Goal: Task Accomplishment & Management: Manage account settings

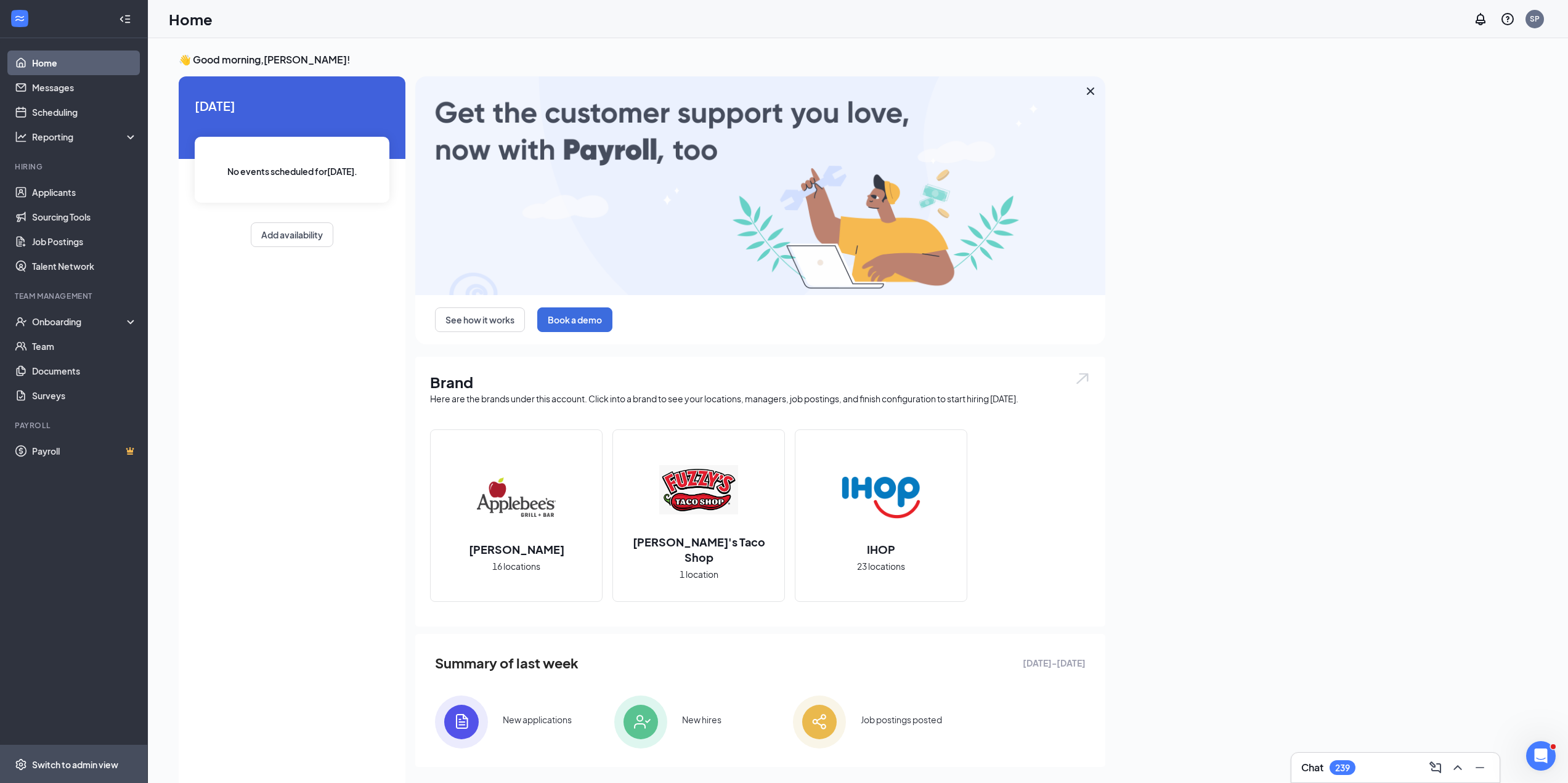
click at [89, 764] on div "Switch to admin view" at bounding box center [75, 764] width 86 height 12
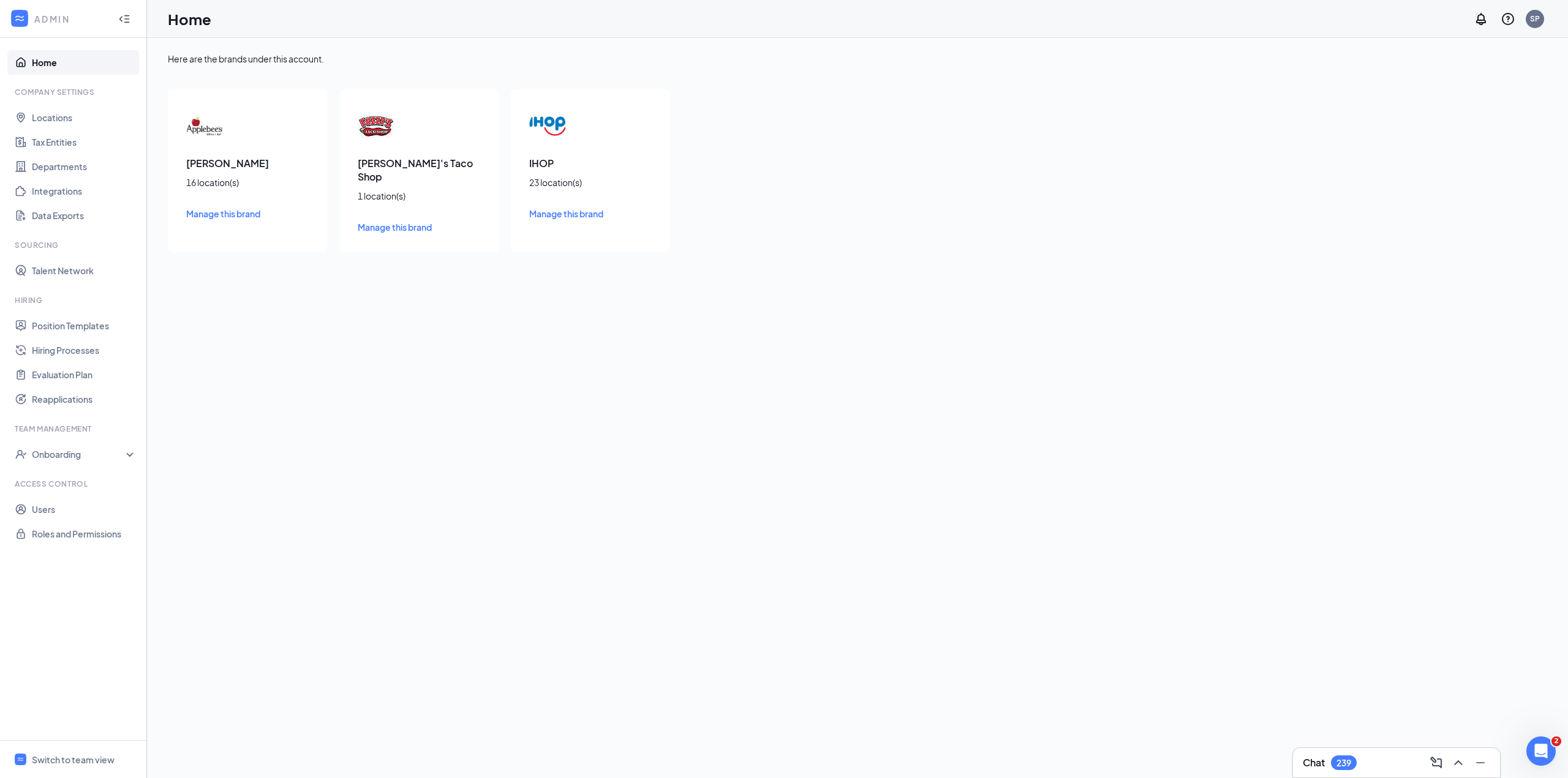
click at [229, 172] on div "[PERSON_NAME] 16 location(s) Manage this brand" at bounding box center [248, 171] width 159 height 163
click at [226, 215] on span "Manage this brand" at bounding box center [223, 214] width 74 height 11
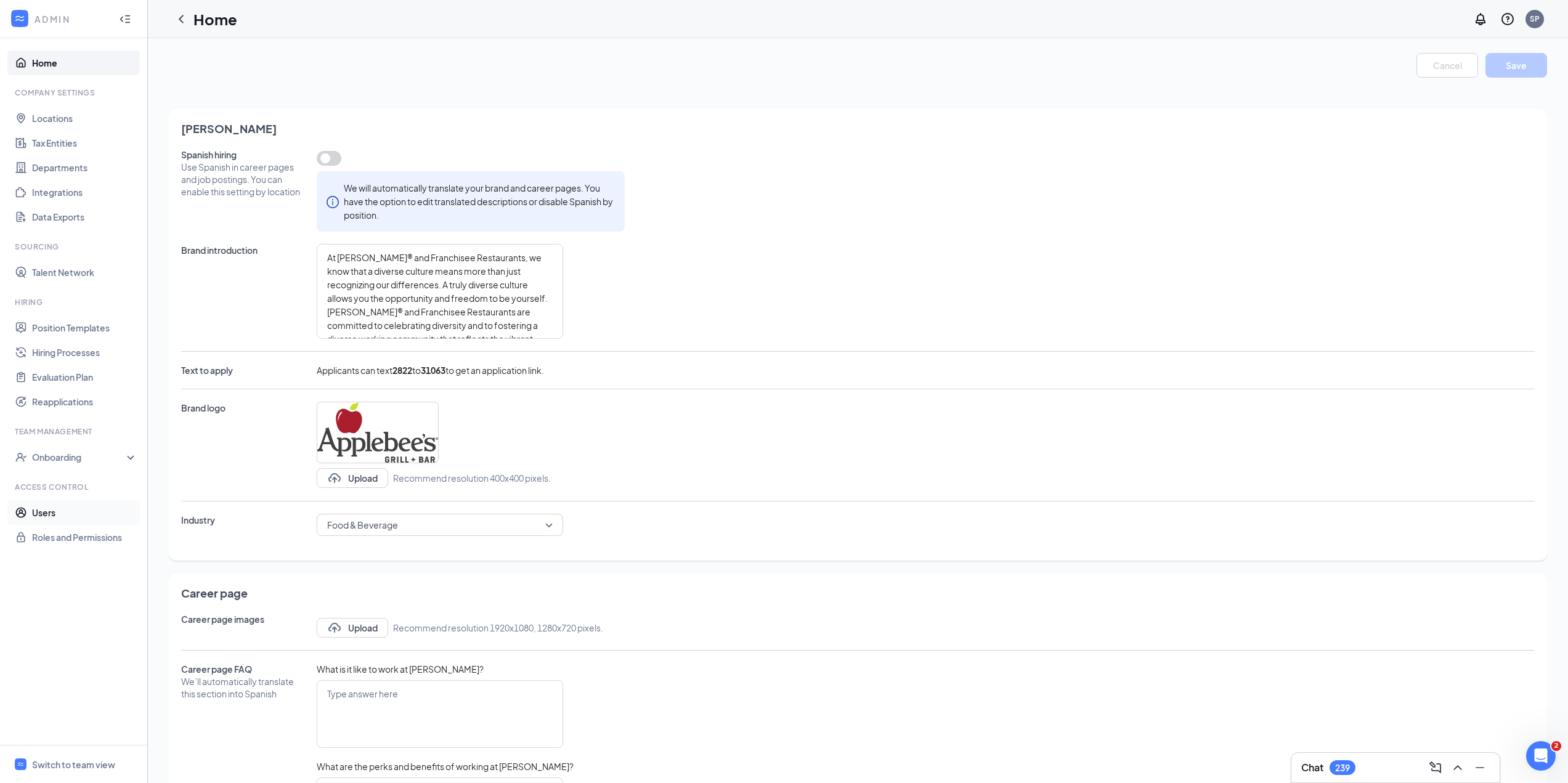
click at [32, 520] on link "Users" at bounding box center [85, 513] width 105 height 25
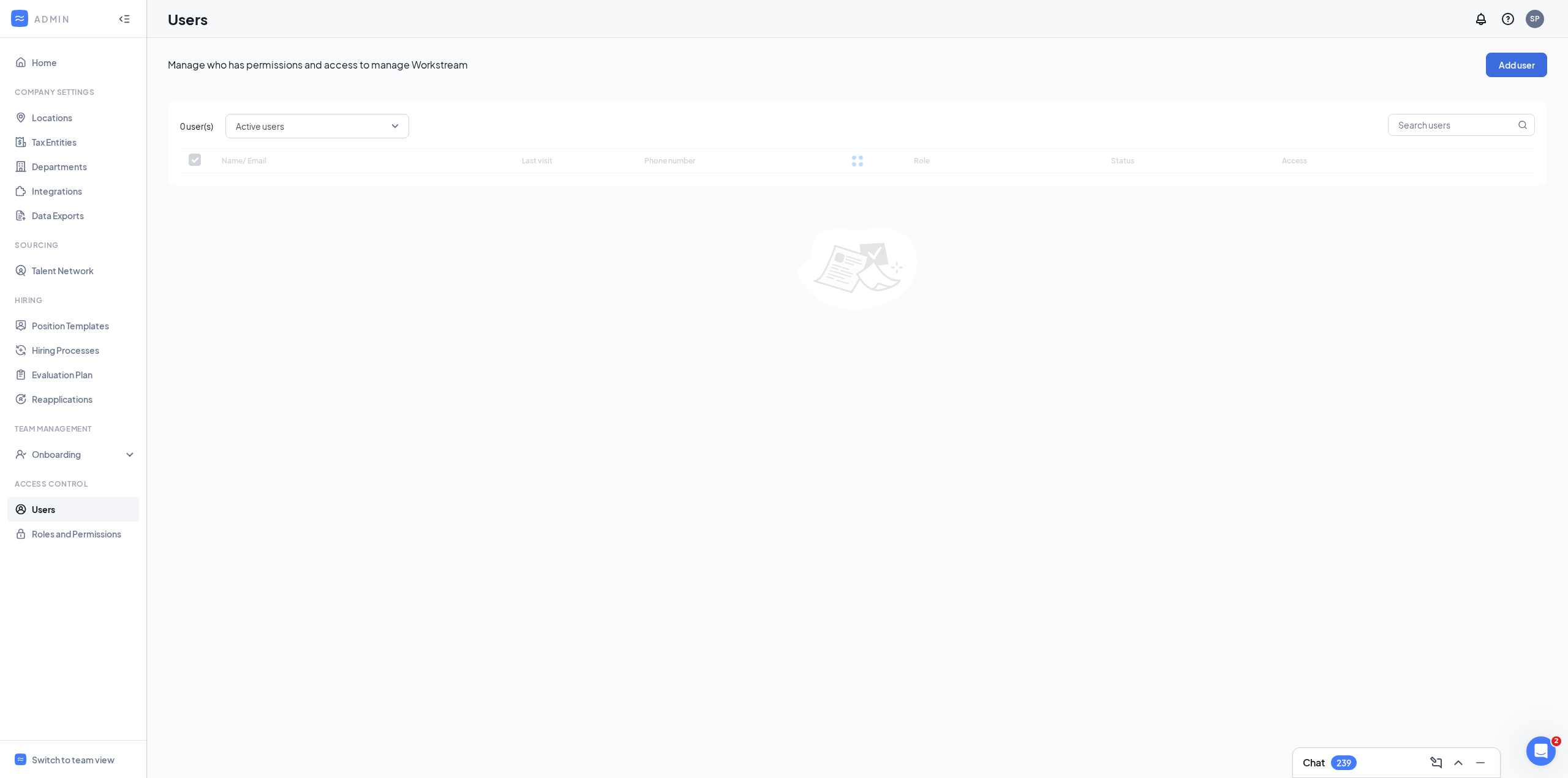
checkbox input "false"
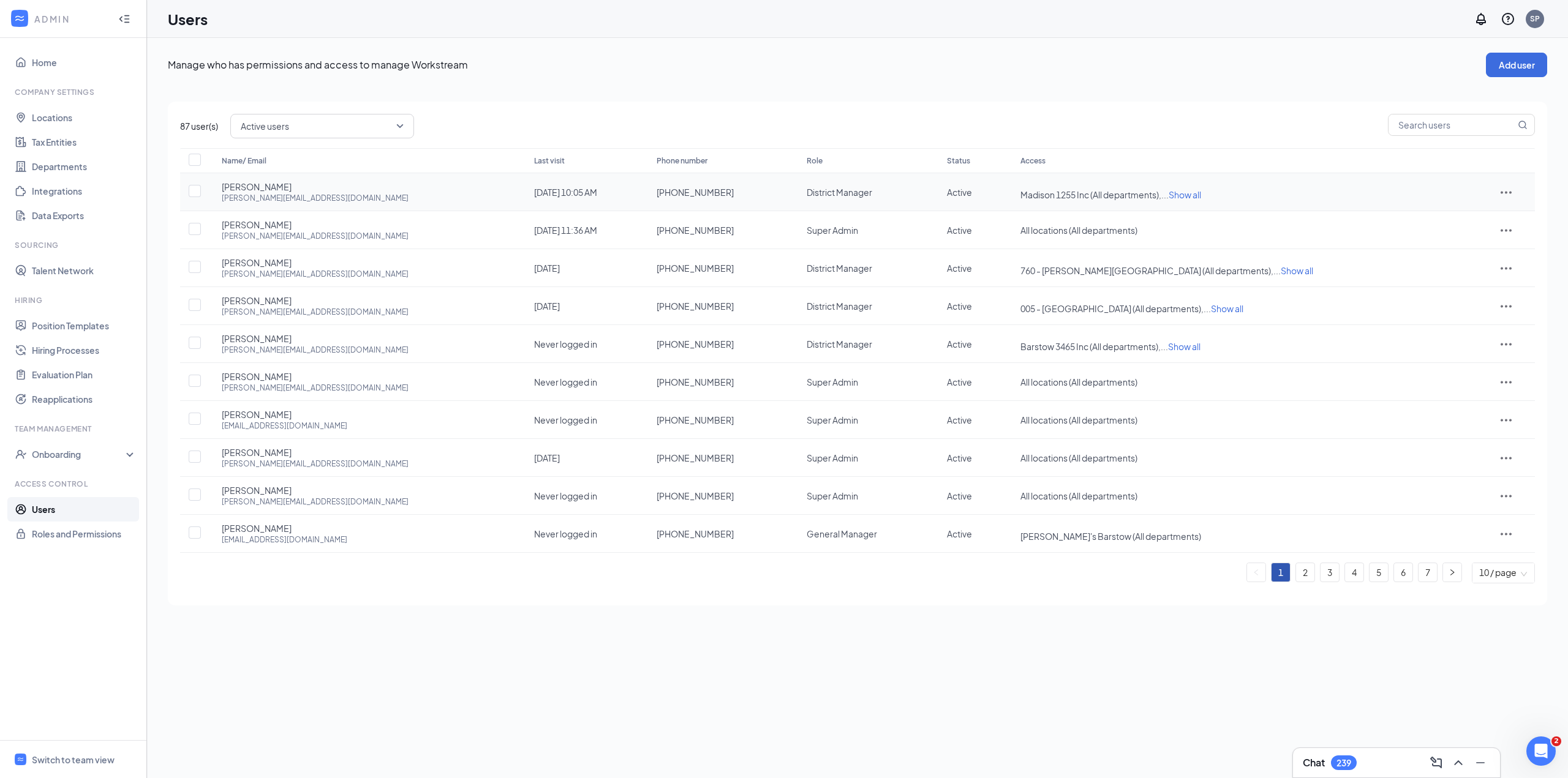
click at [259, 189] on span "[PERSON_NAME]" at bounding box center [257, 187] width 70 height 12
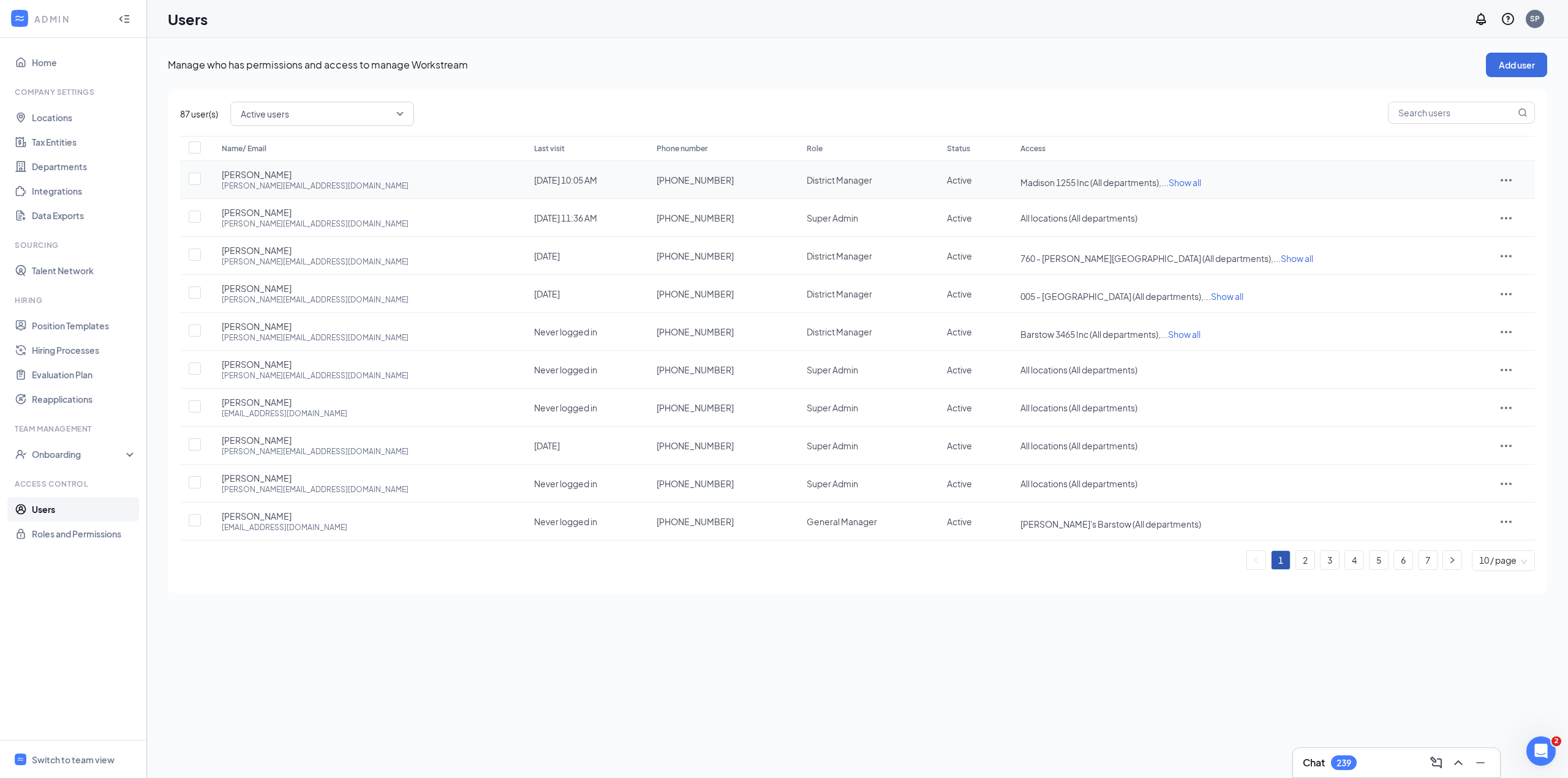
click at [1499, 179] on icon "ActionsIcon" at bounding box center [1506, 180] width 15 height 15
click at [1496, 206] on span "Edit user" at bounding box center [1497, 206] width 35 height 11
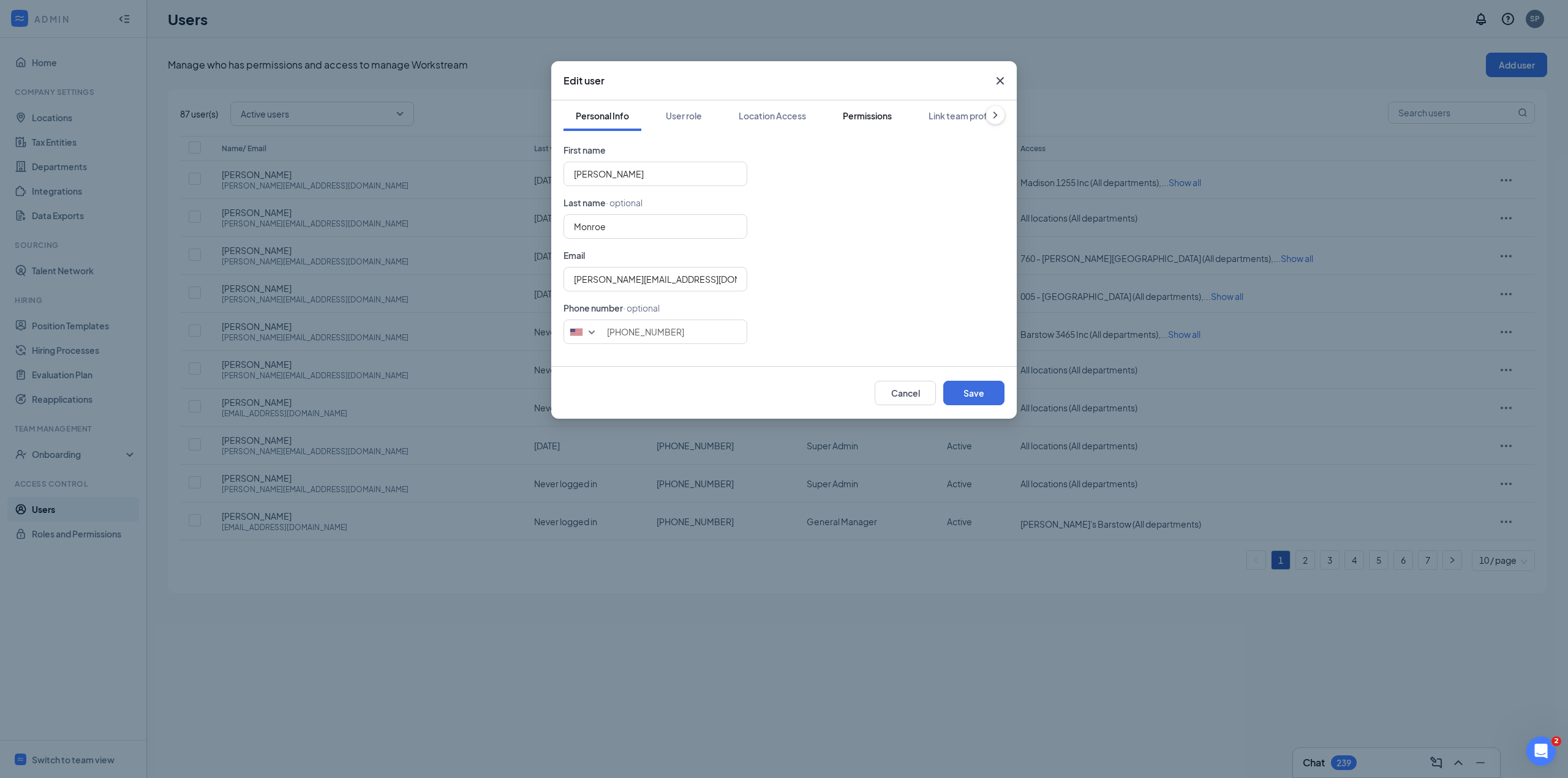
click at [874, 111] on div "Permissions" at bounding box center [867, 116] width 49 height 12
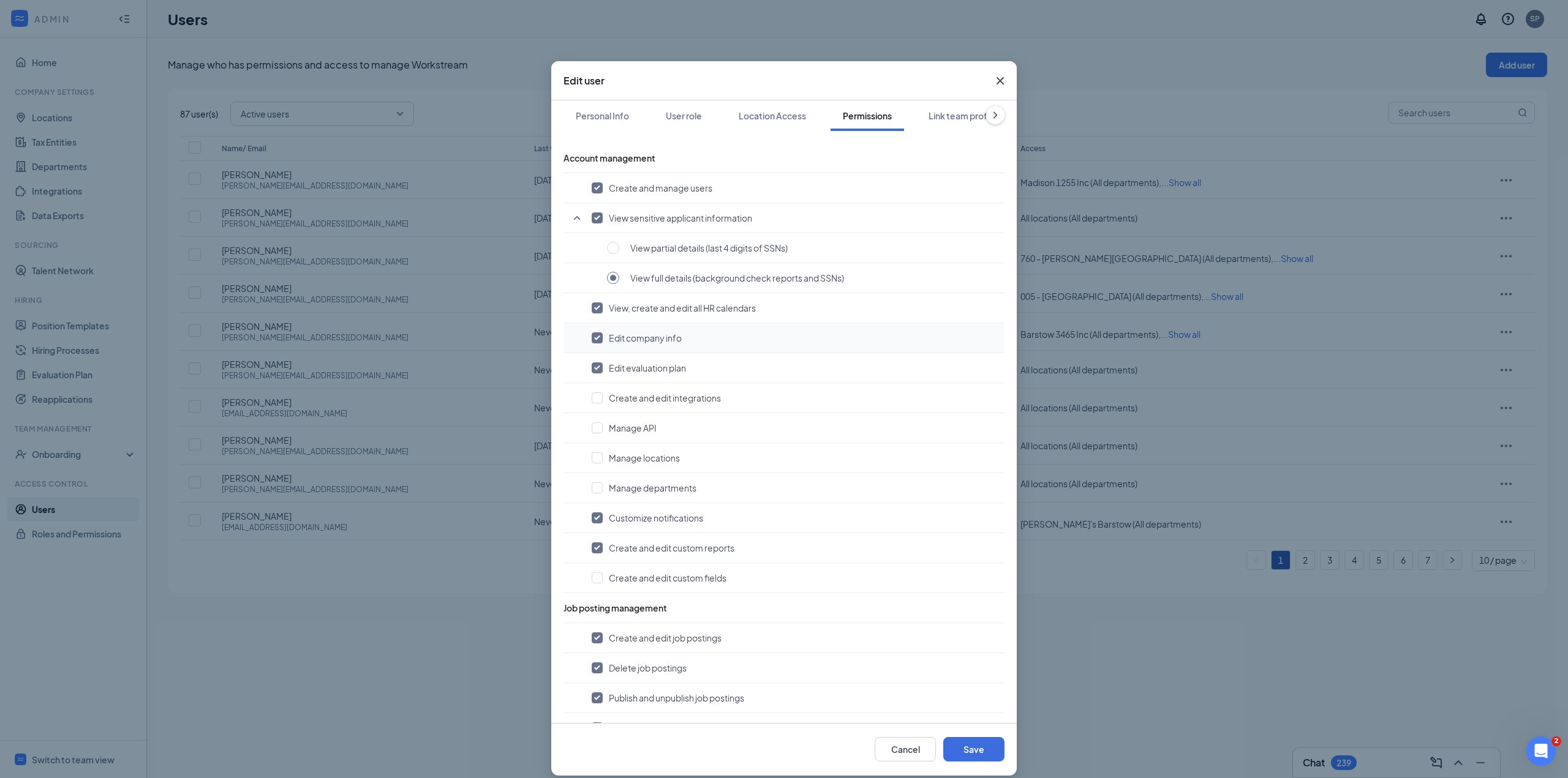
click at [656, 340] on span "Edit company info" at bounding box center [645, 338] width 73 height 12
checkbox input "false"
drag, startPoint x: 958, startPoint y: 754, endPoint x: 954, endPoint y: 749, distance: 6.4
click at [957, 753] on button "Save" at bounding box center [974, 749] width 61 height 25
